Goal: Transaction & Acquisition: Purchase product/service

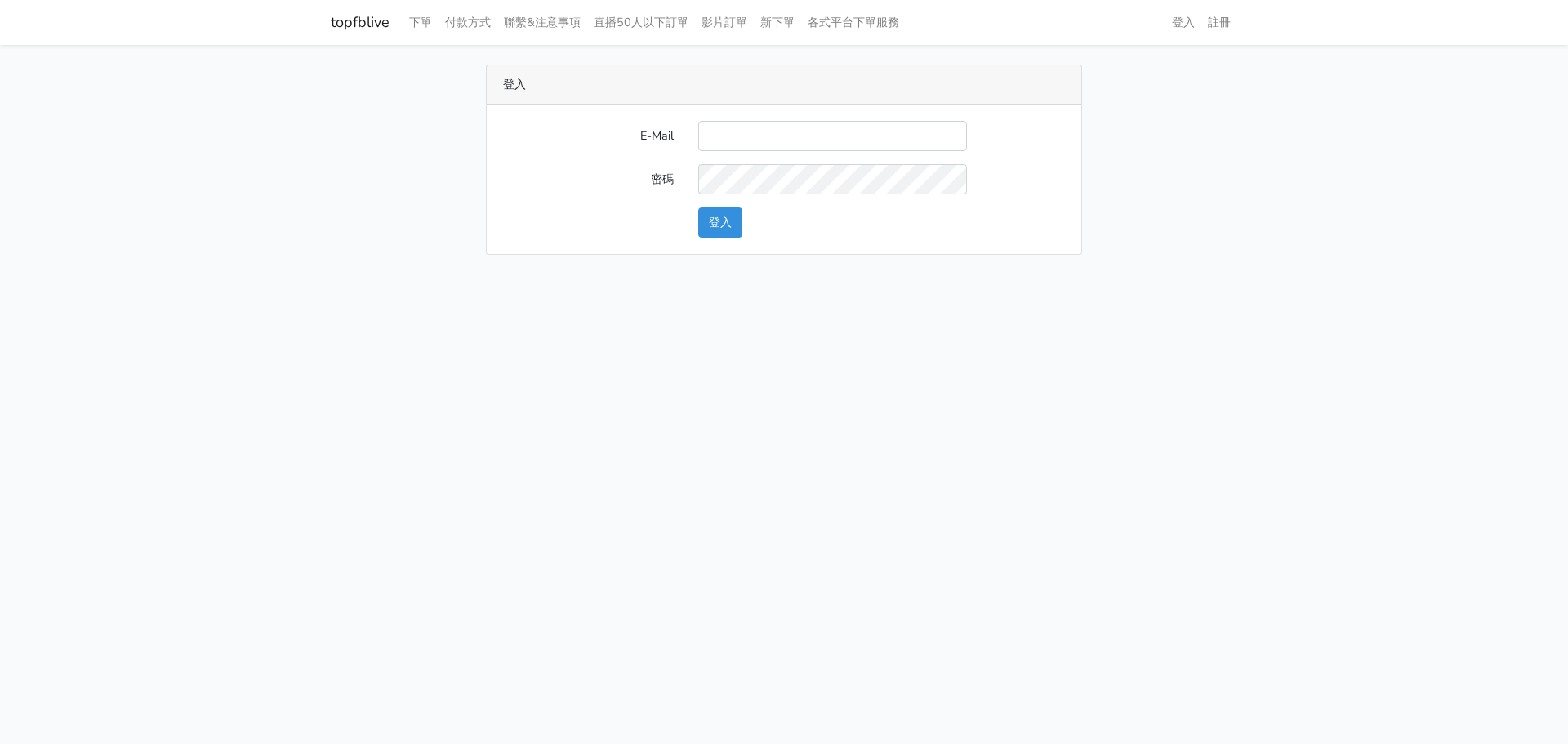
click at [715, 132] on input "E-Mail" at bounding box center [833, 136] width 268 height 30
type input "chaochen.hung@gmail.com"
click at [698, 207] on button "登入" at bounding box center [720, 222] width 44 height 30
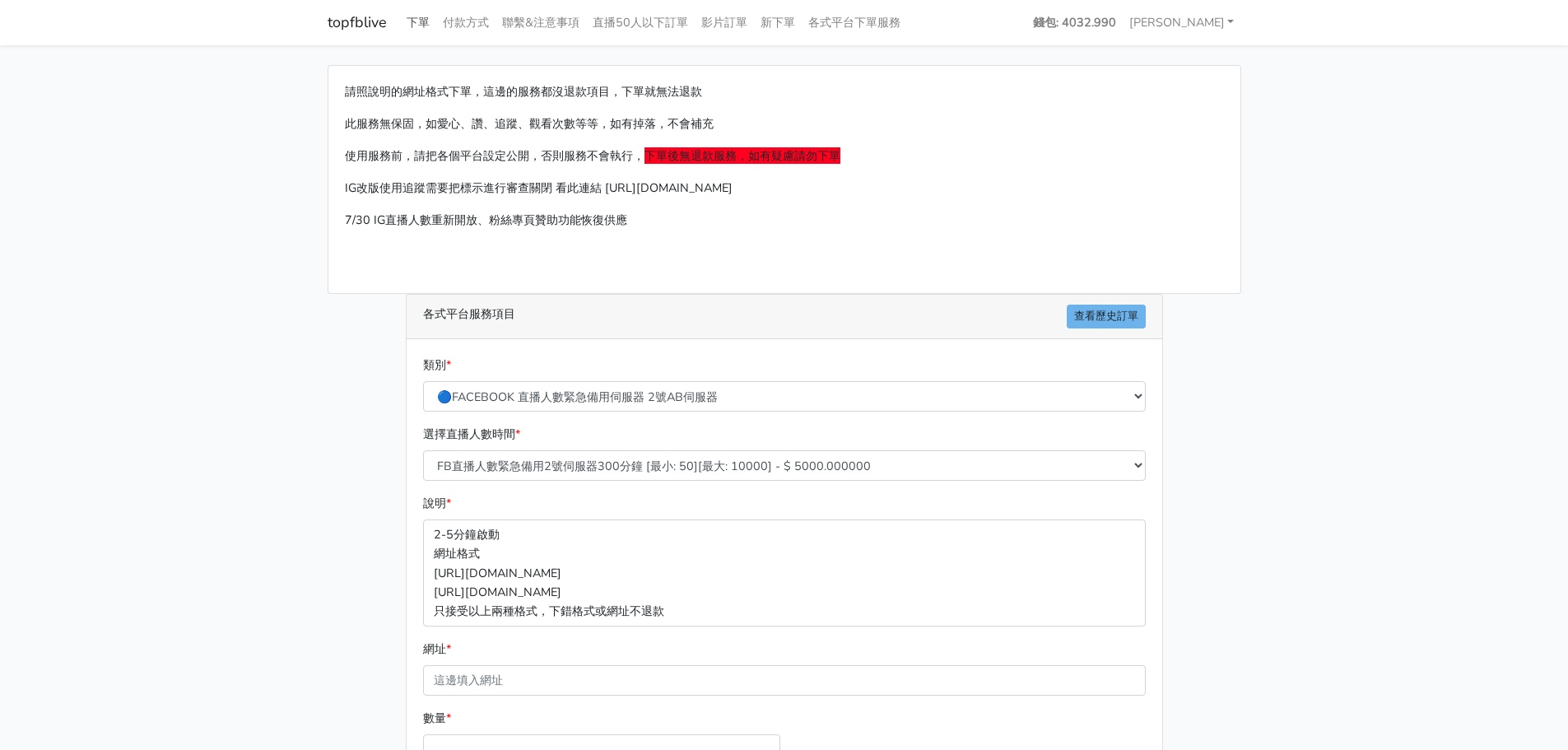
click at [409, 18] on link "下單" at bounding box center [417, 22] width 36 height 32
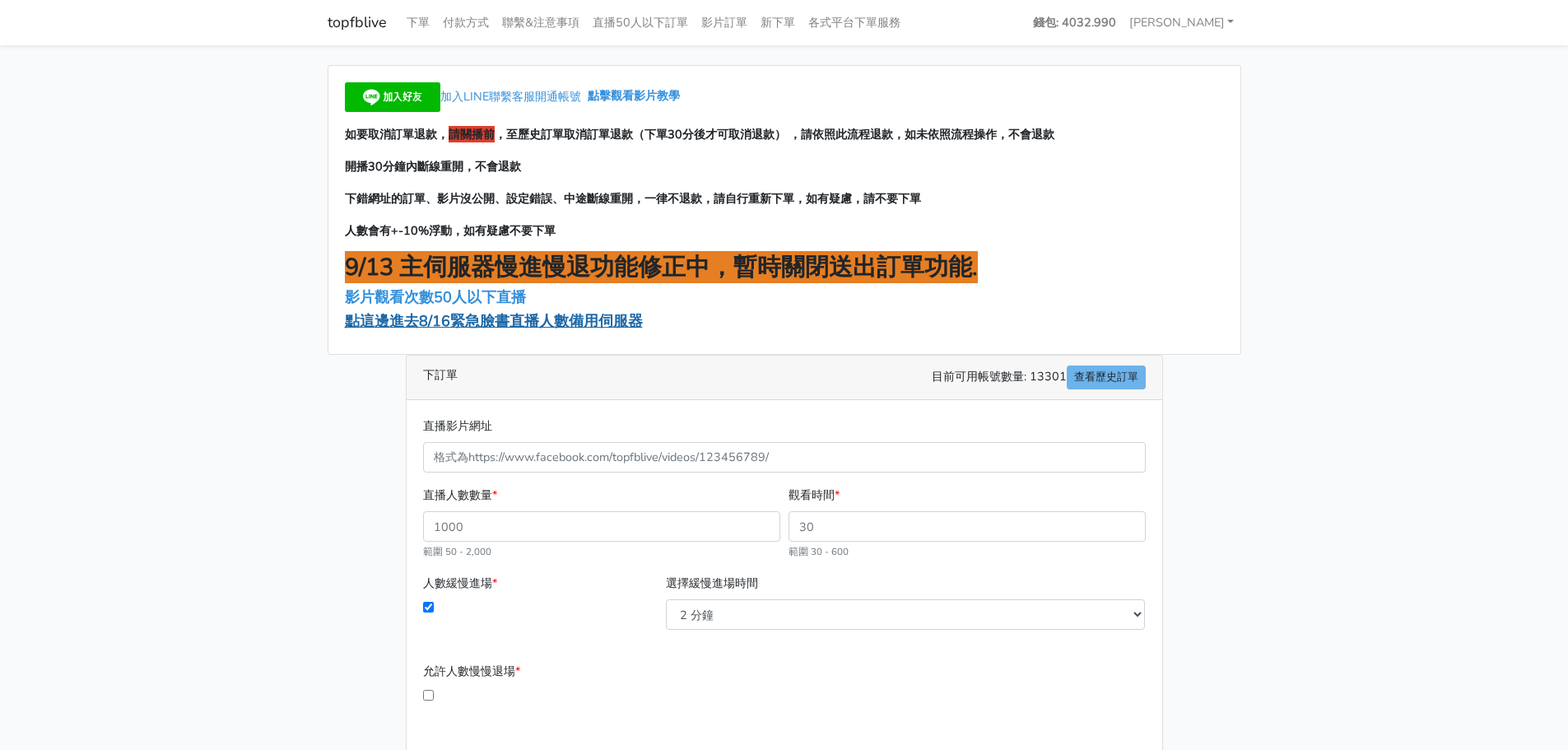
click at [429, 318] on span "點這邊進去8/16緊急臉書直播人數備用伺服器" at bounding box center [493, 321] width 298 height 19
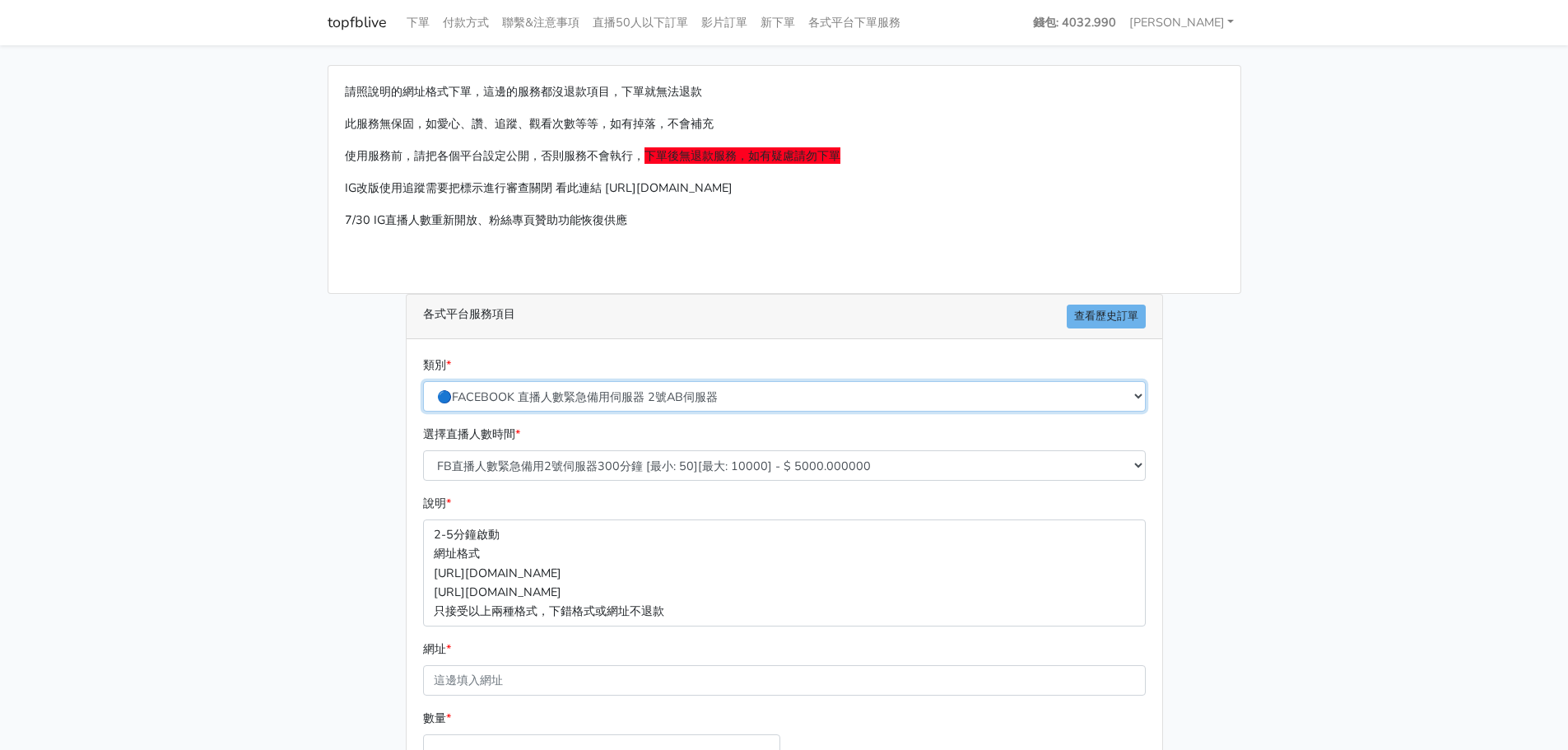
click at [614, 399] on select "🔵FACEBOOK 直播人數緊急備用伺服器 2號AB伺服器 🔵FACEBOOK 網軍專用貼文留言 安全保密 🔵9/30 FACEBOOK 直播人數緩慢進場緩慢…" at bounding box center [784, 396] width 723 height 30
select select "🔵9/30 FACEBOOK 直播人數緩慢進場緩慢退場 台灣獨家"
click at [423, 381] on select "🔵FACEBOOK 直播人數緊急備用伺服器 2號AB伺服器 🔵FACEBOOK 網軍專用貼文留言 安全保密 🔵9/30 FACEBOOK 直播人數緩慢進場緩慢…" at bounding box center [784, 396] width 723 height 30
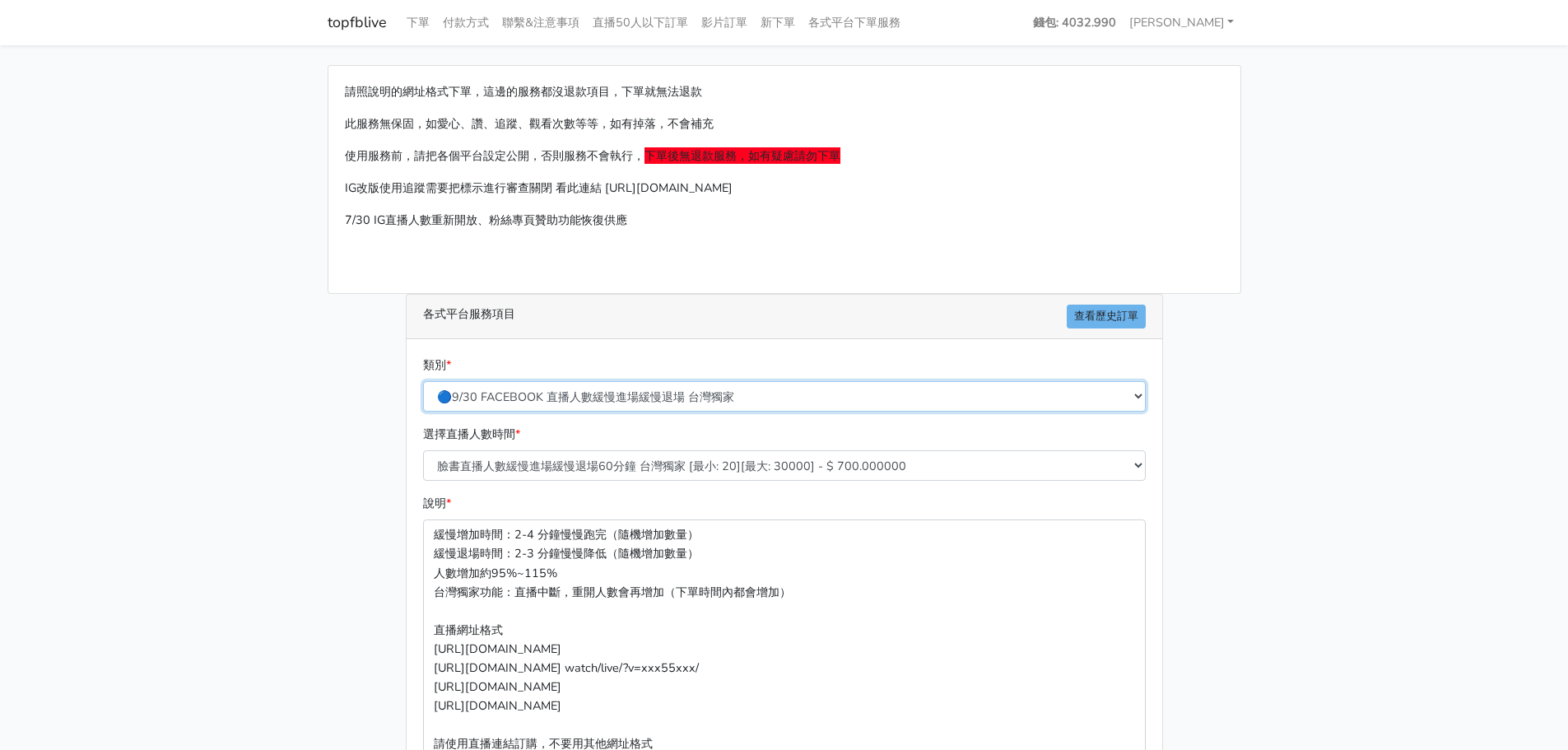
scroll to position [165, 0]
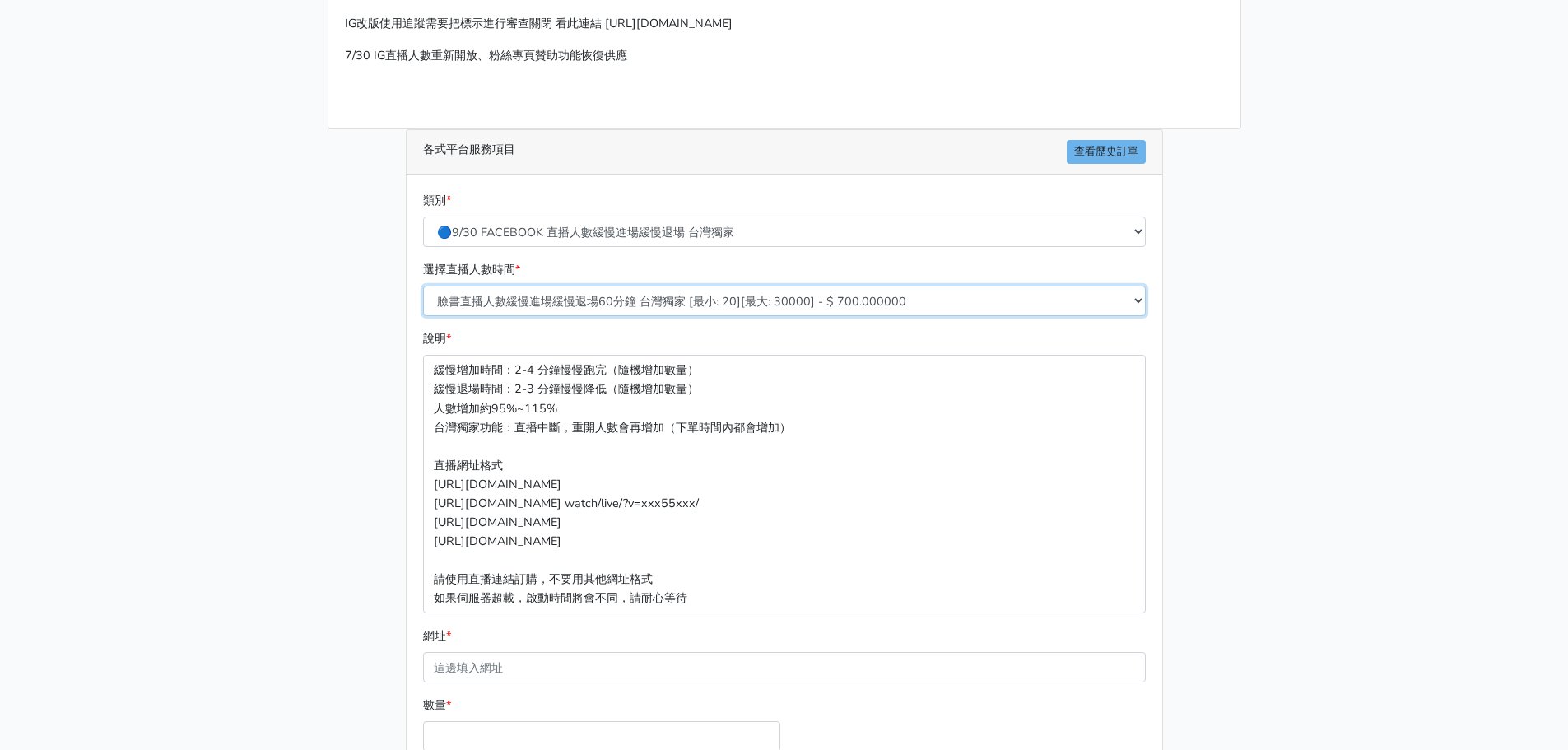
click at [742, 305] on select "臉書直播人數緩慢進場緩慢退場60分鐘 台灣獨家 [最小: 20][最大: 30000] - $ 700.000000 臉書直播人數緩慢進場緩慢退場120分鐘 …" at bounding box center [784, 301] width 723 height 30
select select "557"
click at [423, 286] on select "臉書直播人數緩慢進場緩慢退場60分鐘 台灣獨家 [最小: 20][最大: 30000] - $ 700.000000 臉書直播人數緩慢進場緩慢退場120分鐘 …" at bounding box center [784, 301] width 723 height 30
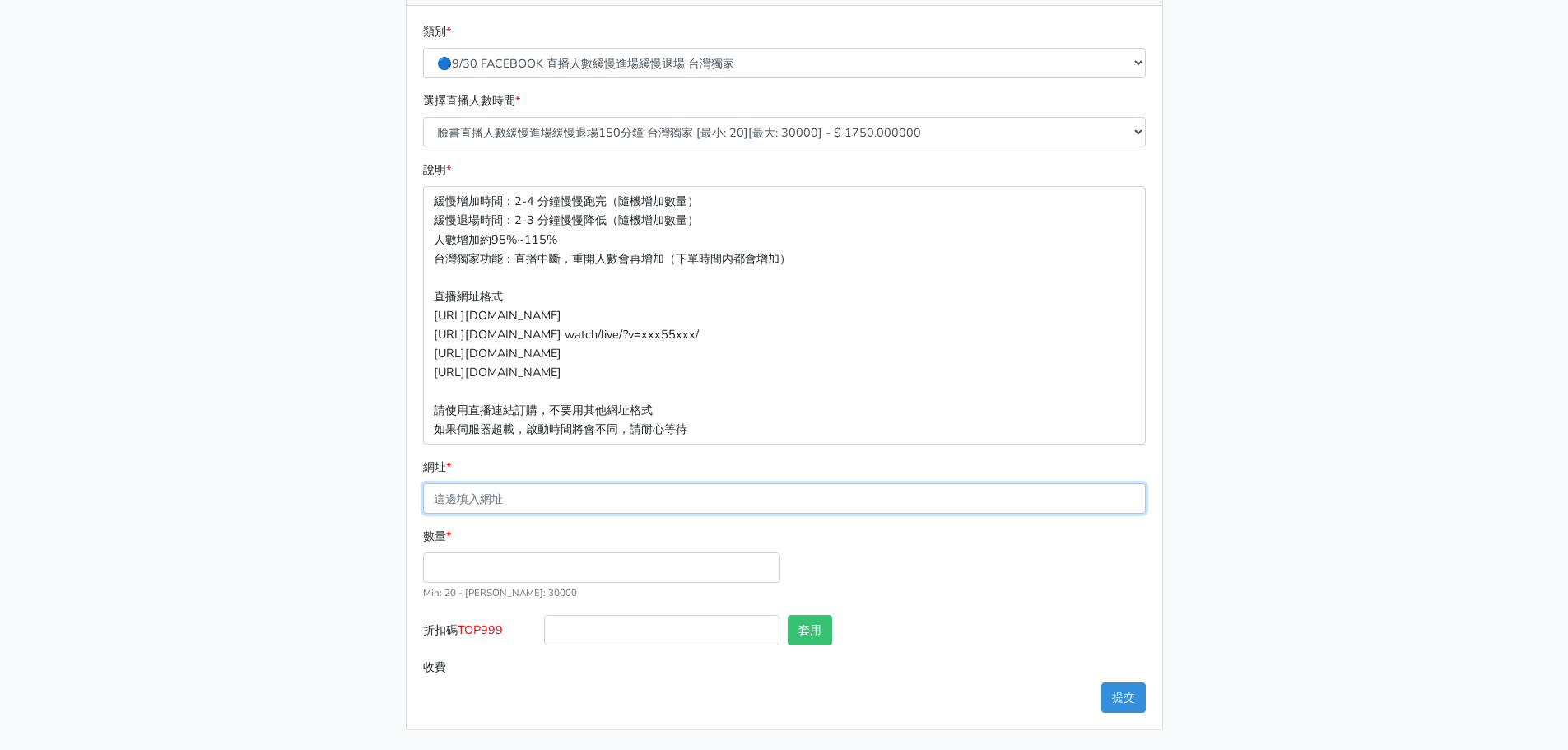
click at [501, 503] on input "網址 *" at bounding box center [784, 498] width 723 height 30
paste input "[URL][DOMAIN_NAME]"
type input "[URL][DOMAIN_NAME]"
click at [505, 565] on input "數量 *" at bounding box center [601, 567] width 357 height 30
type input "350"
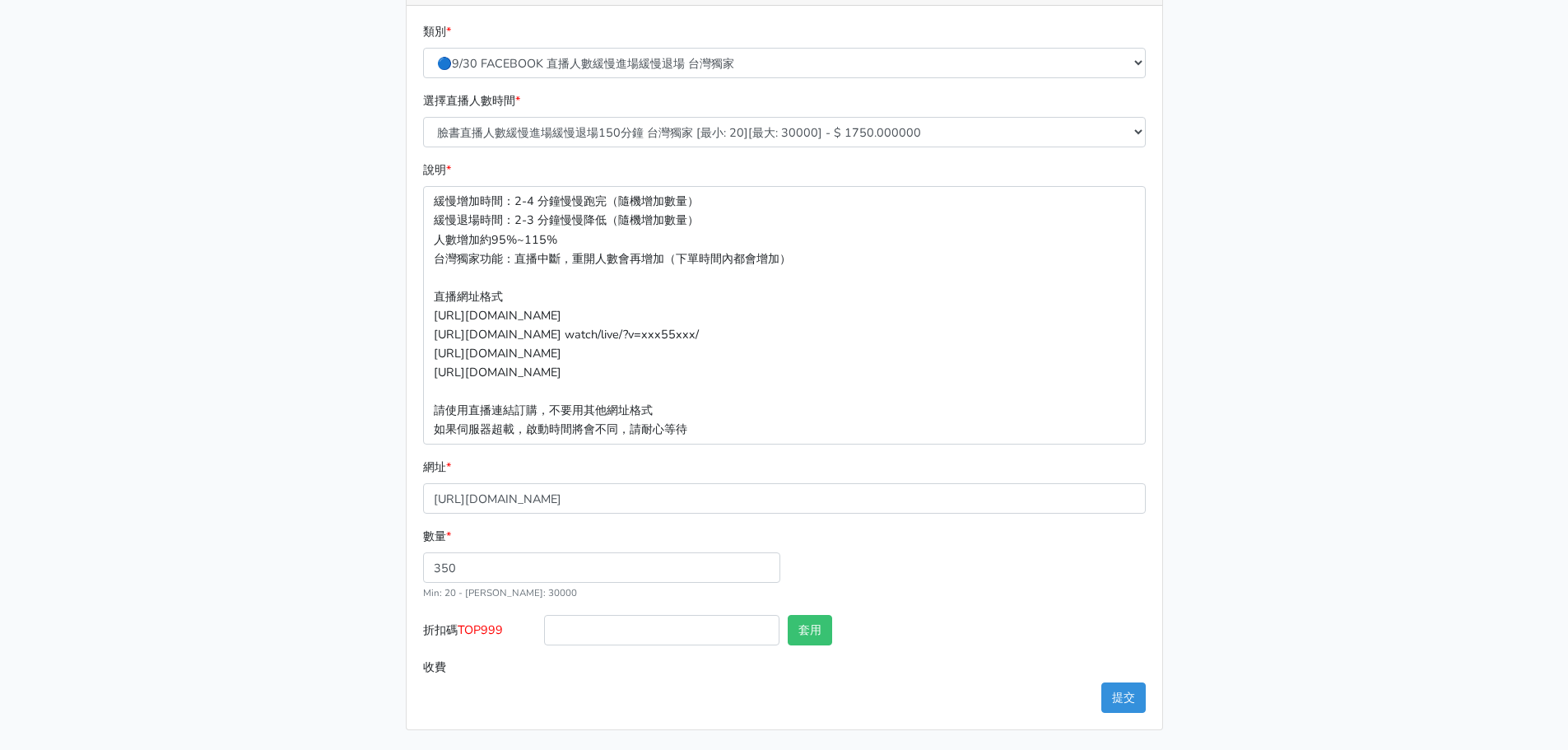
type input "612.500"
click at [585, 647] on div at bounding box center [662, 633] width 243 height 37
click at [591, 635] on input "折扣碼 TOP999" at bounding box center [662, 630] width 235 height 30
type input "TOP999"
click at [815, 635] on button "套用" at bounding box center [810, 630] width 44 height 30
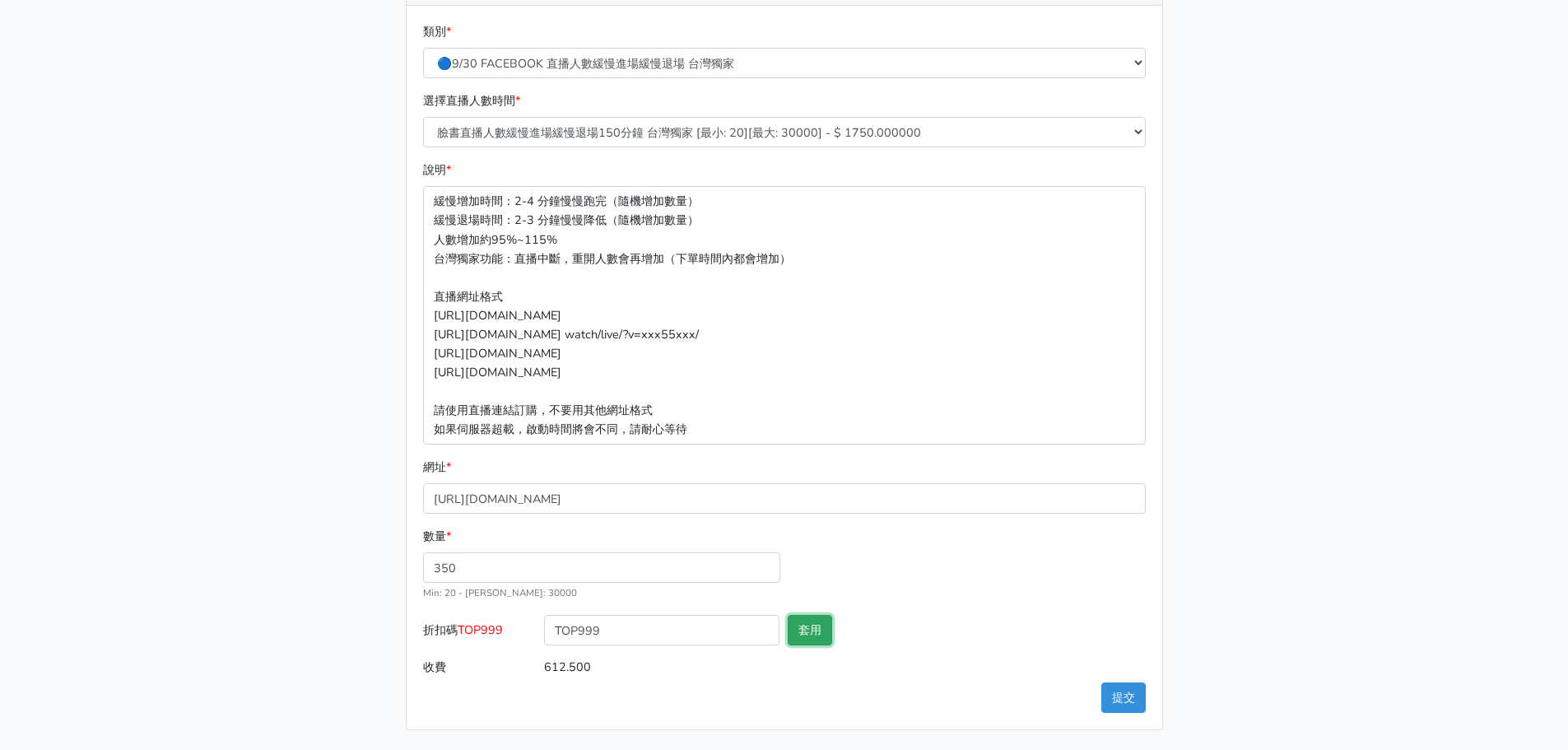
type input "套用失敗"
click at [1121, 694] on button "提交" at bounding box center [1123, 698] width 44 height 30
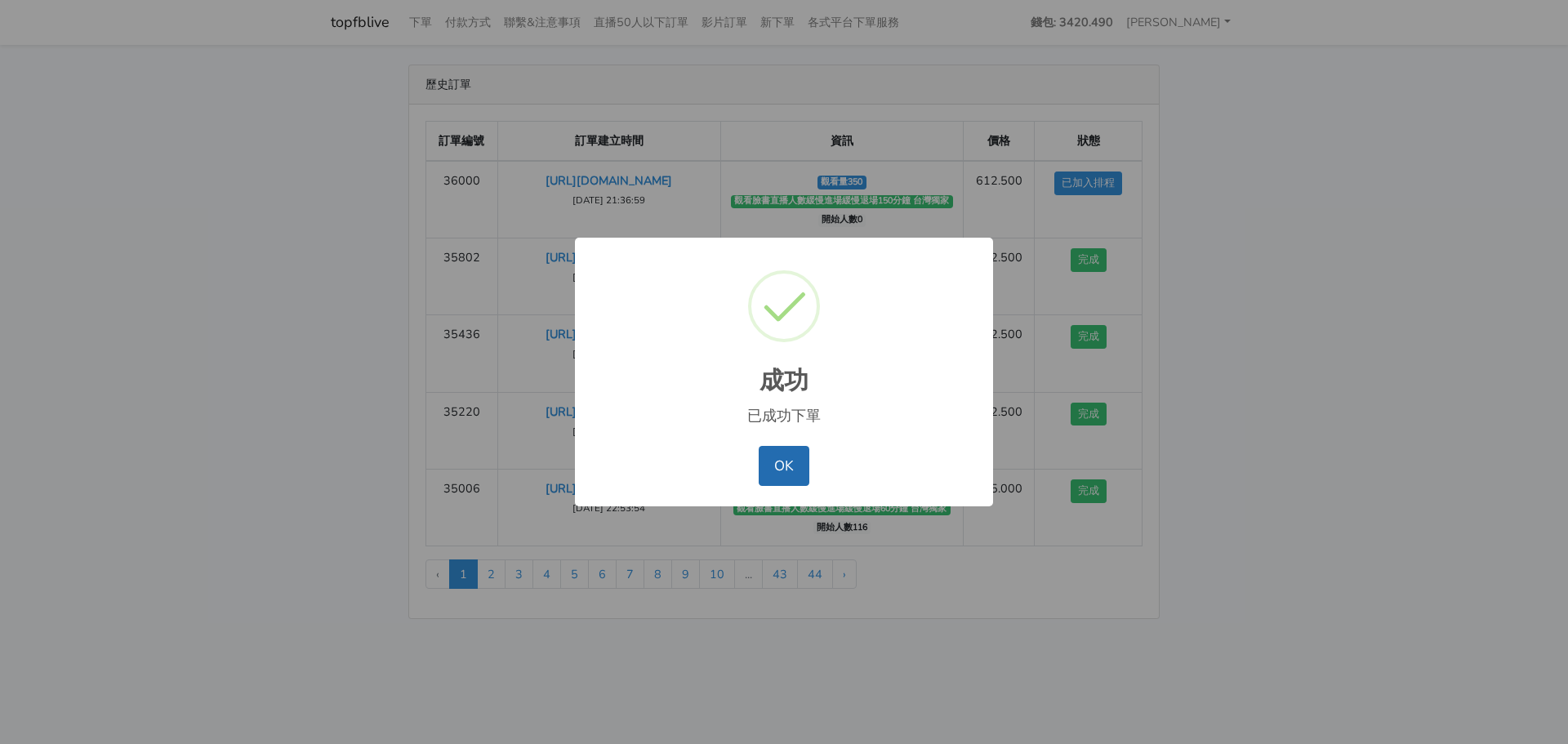
click at [770, 475] on button "OK" at bounding box center [784, 465] width 50 height 39
